Goal: Task Accomplishment & Management: Use online tool/utility

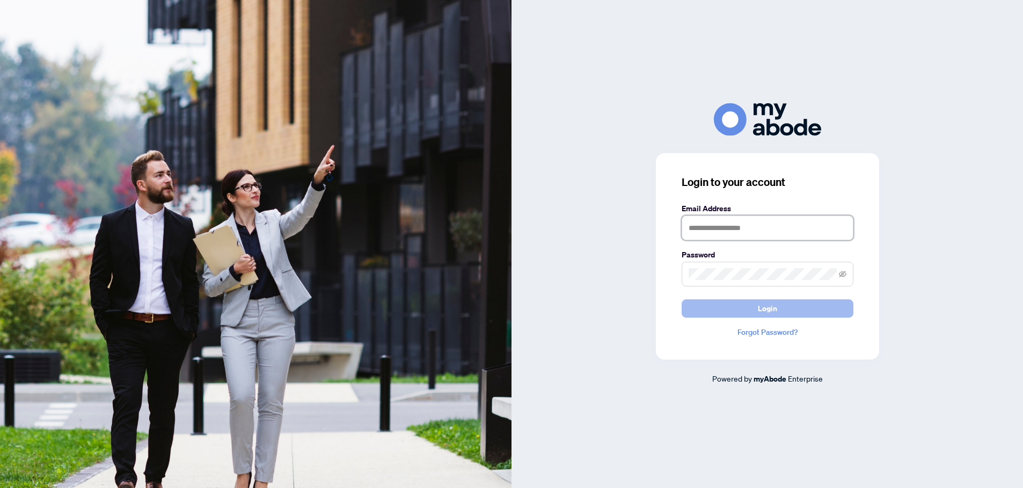
type input "**********"
click at [767, 314] on span "Login" at bounding box center [767, 308] width 19 height 17
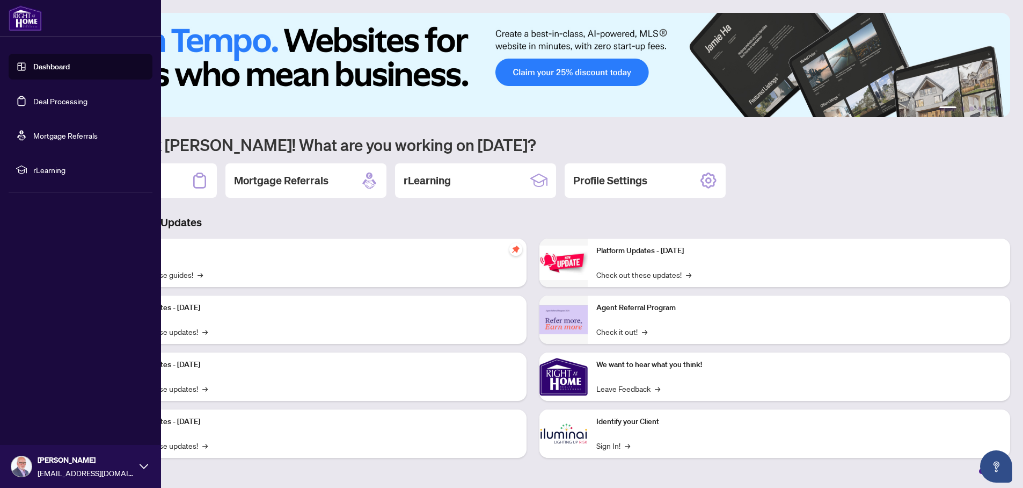
click at [49, 99] on link "Deal Processing" at bounding box center [60, 101] width 54 height 10
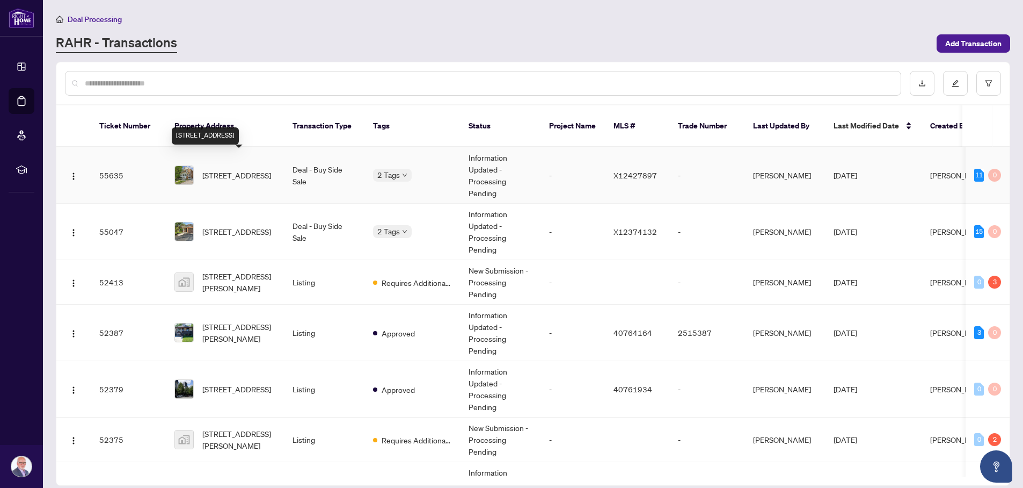
click at [237, 169] on span "591 Woolwich St, Guelph, Ontario N1H 3Y5, Canada" at bounding box center [236, 175] width 69 height 12
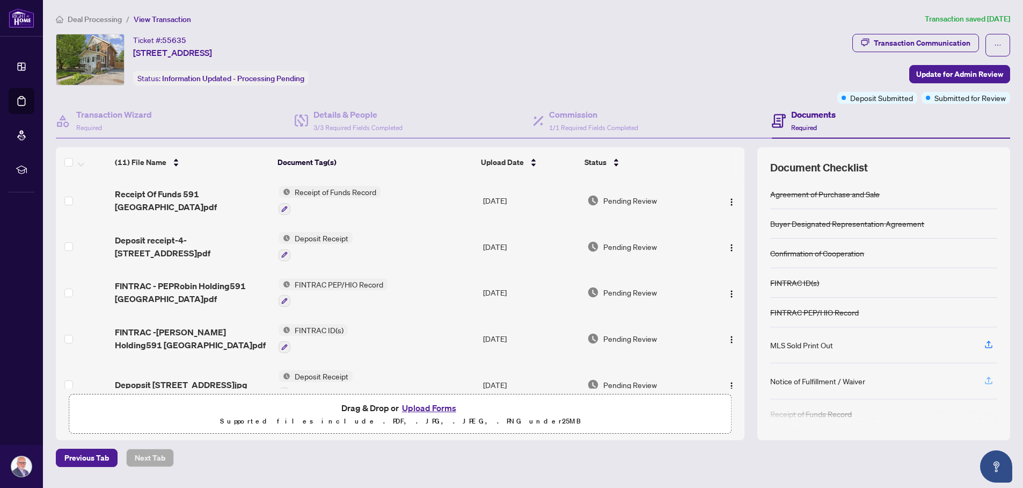
scroll to position [2, 0]
click at [991, 376] on icon "button" at bounding box center [989, 378] width 10 height 10
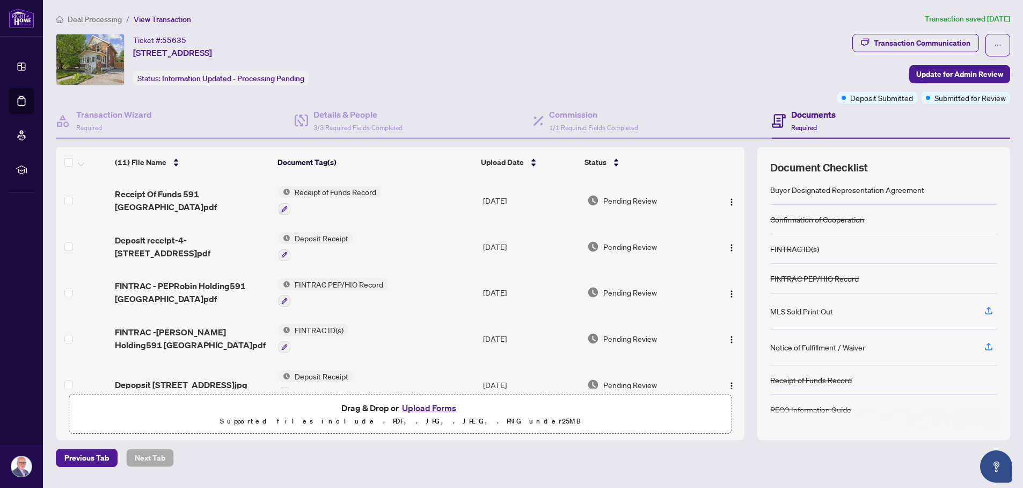
scroll to position [35, 0]
click at [989, 345] on icon "button" at bounding box center [989, 343] width 4 height 5
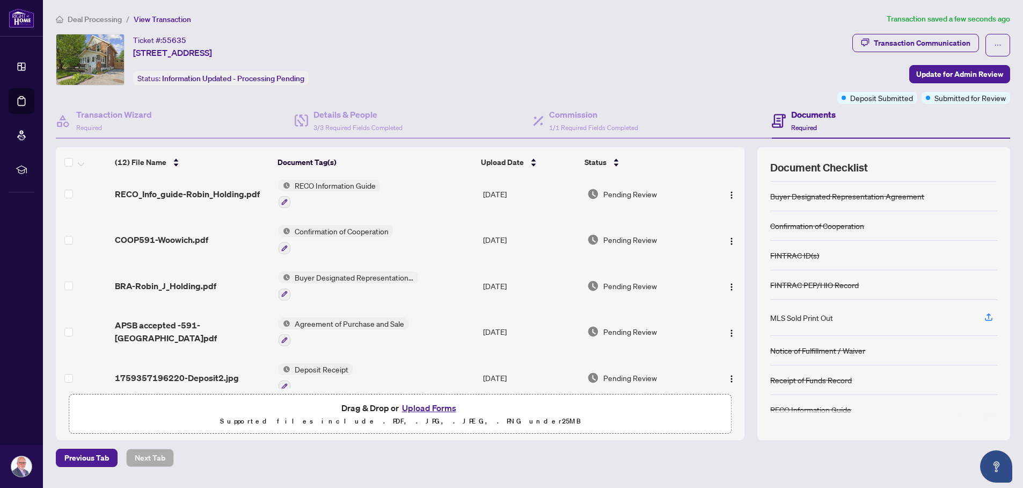
scroll to position [28, 0]
click at [941, 73] on span "Update for Admin Review" at bounding box center [959, 74] width 87 height 17
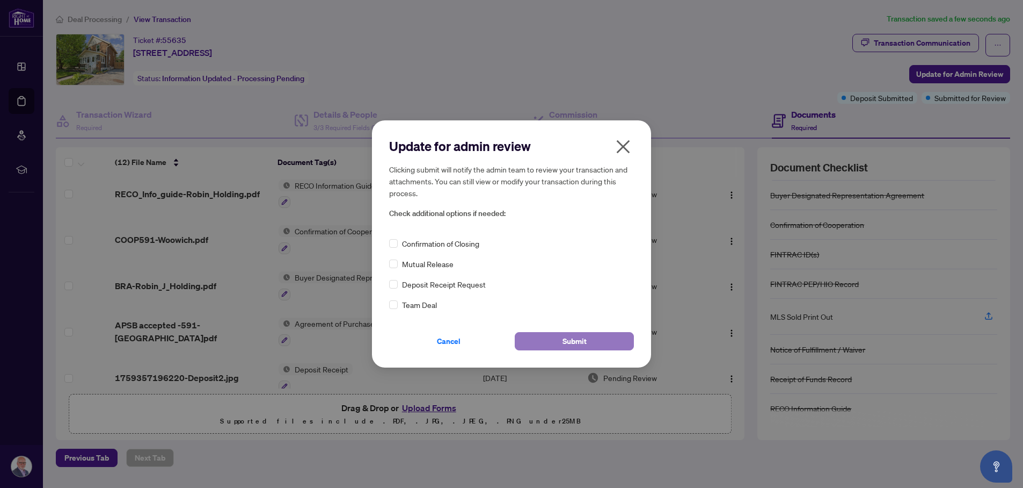
click at [557, 340] on button "Submit" at bounding box center [574, 341] width 119 height 18
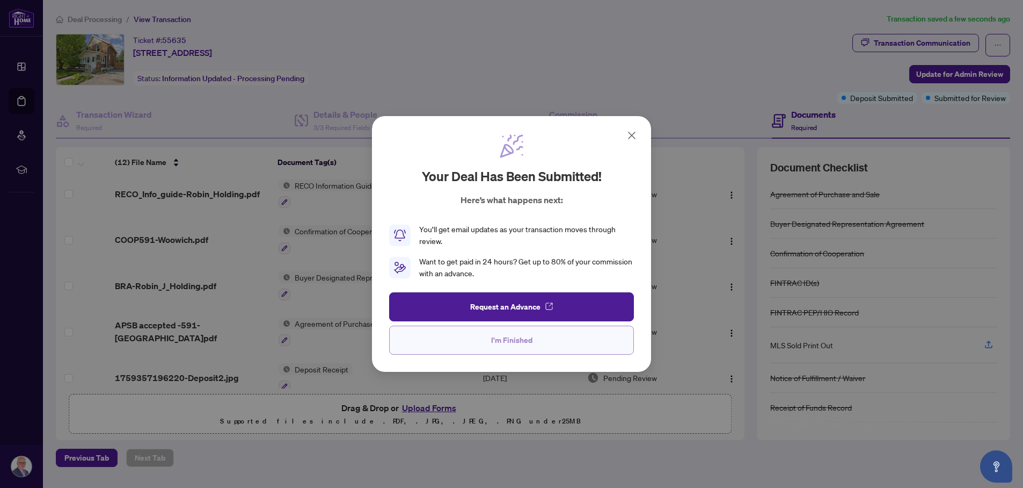
click at [504, 340] on span "I'm Finished" at bounding box center [511, 339] width 41 height 17
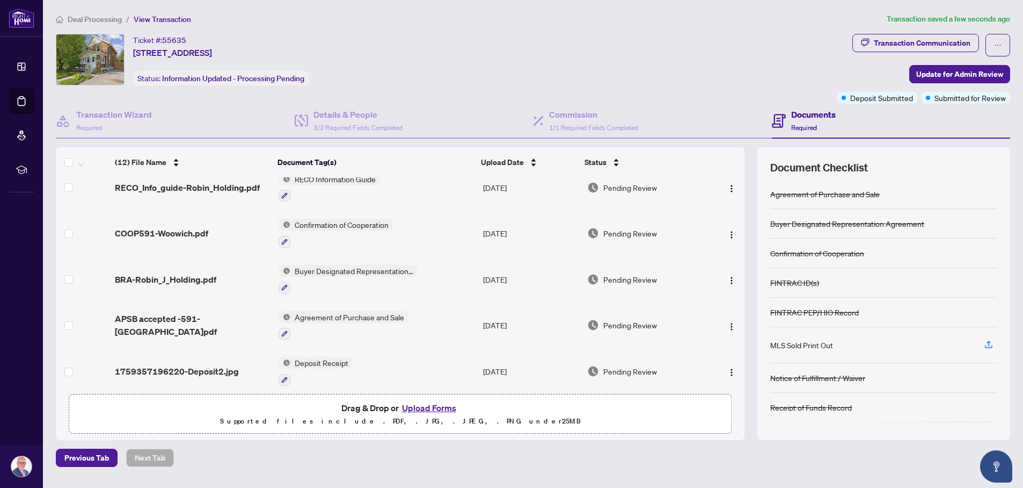
scroll to position [336, 0]
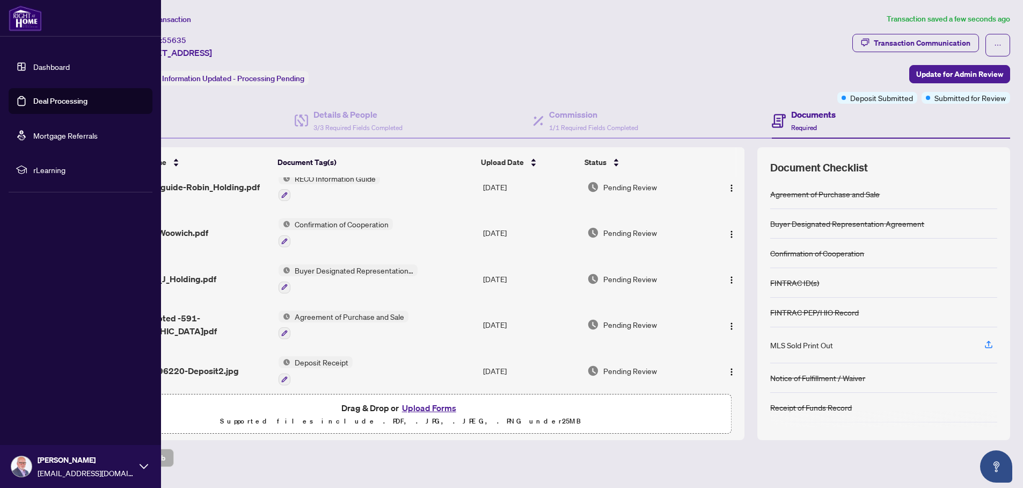
click at [23, 463] on img at bounding box center [21, 466] width 20 height 20
click at [35, 404] on span "Logout" at bounding box center [43, 402] width 24 height 17
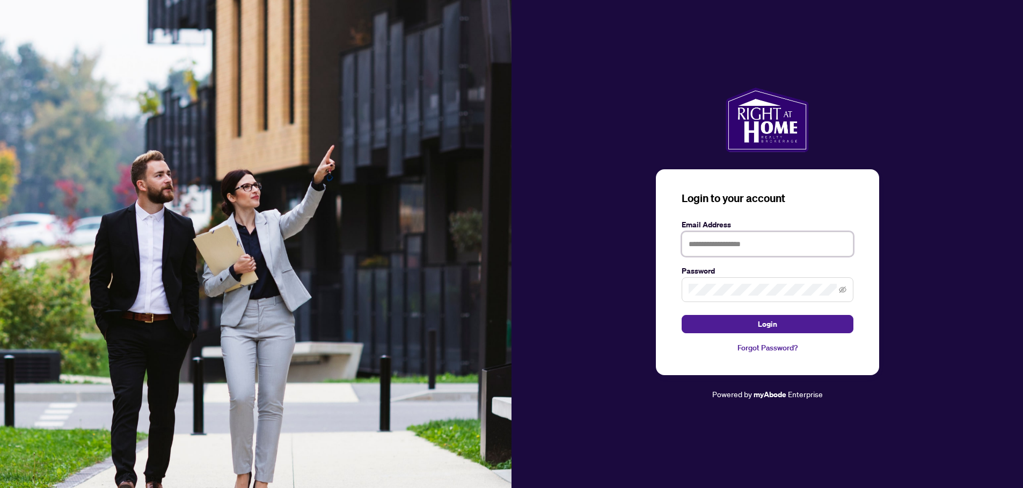
type input "**********"
